Goal: Transaction & Acquisition: Purchase product/service

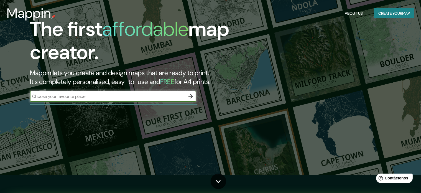
scroll to position [28, 0]
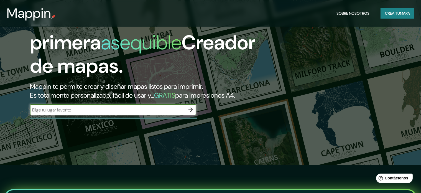
type input "H"
type input "Basque country"
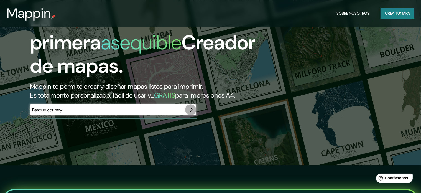
click at [192, 113] on icon "button" at bounding box center [190, 109] width 7 height 7
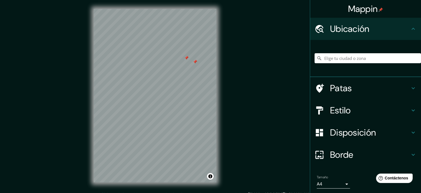
click at [193, 64] on div at bounding box center [195, 62] width 4 height 4
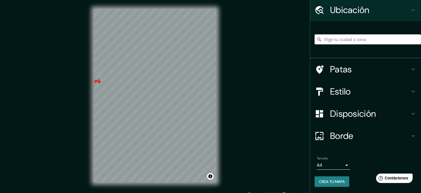
scroll to position [7, 0]
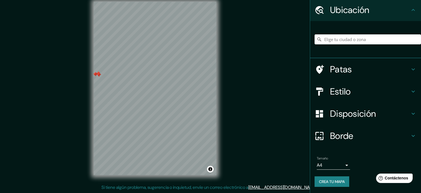
click at [326, 183] on font "Crea tu mapa" at bounding box center [332, 181] width 26 height 5
